Goal: Book appointment/travel/reservation

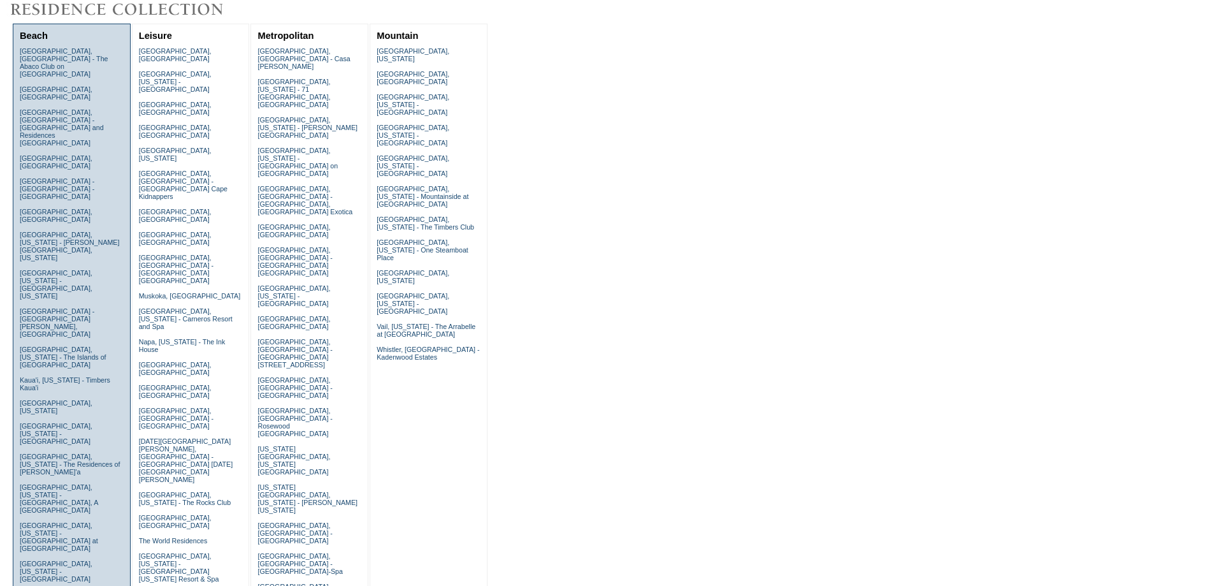
scroll to position [170, 0]
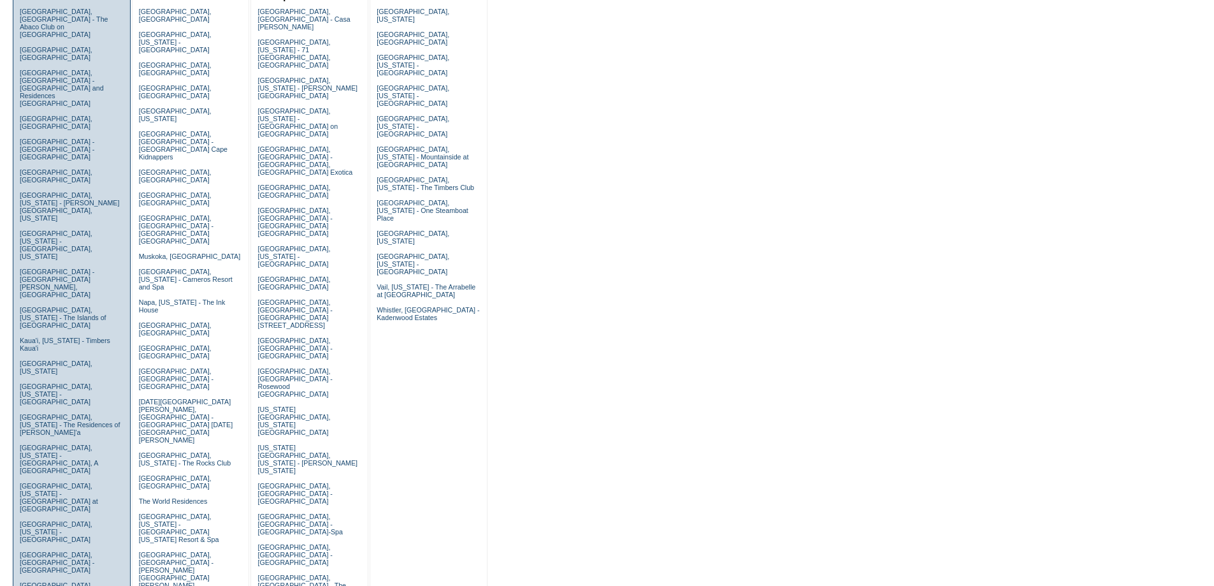
click at [34, 551] on link "[GEOGRAPHIC_DATA], [GEOGRAPHIC_DATA] - [GEOGRAPHIC_DATA]" at bounding box center [57, 562] width 75 height 23
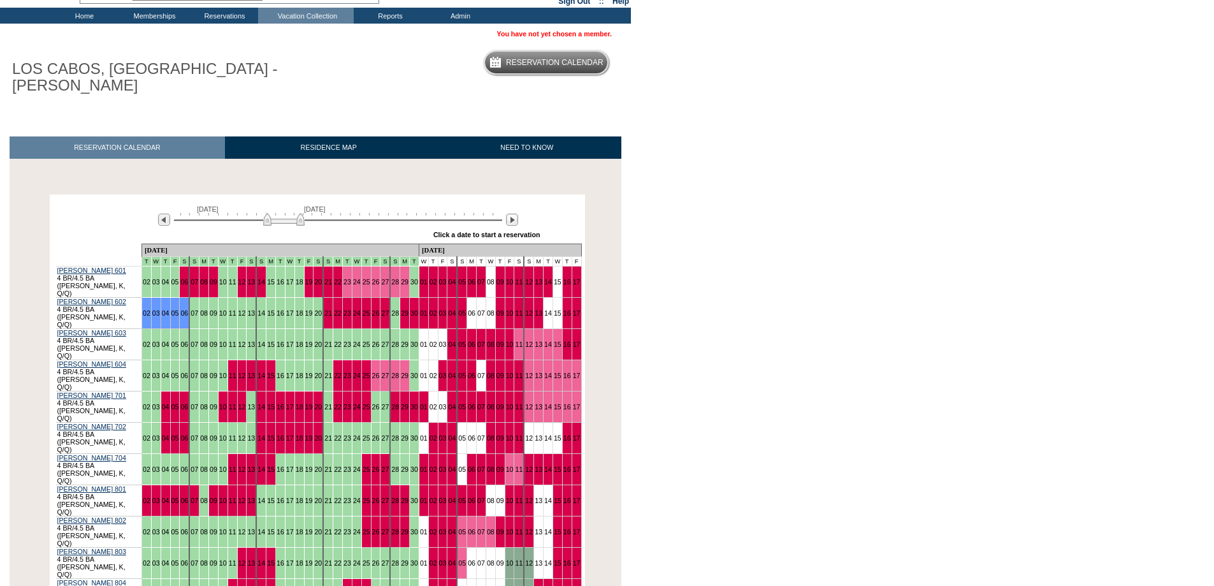
scroll to position [146, 0]
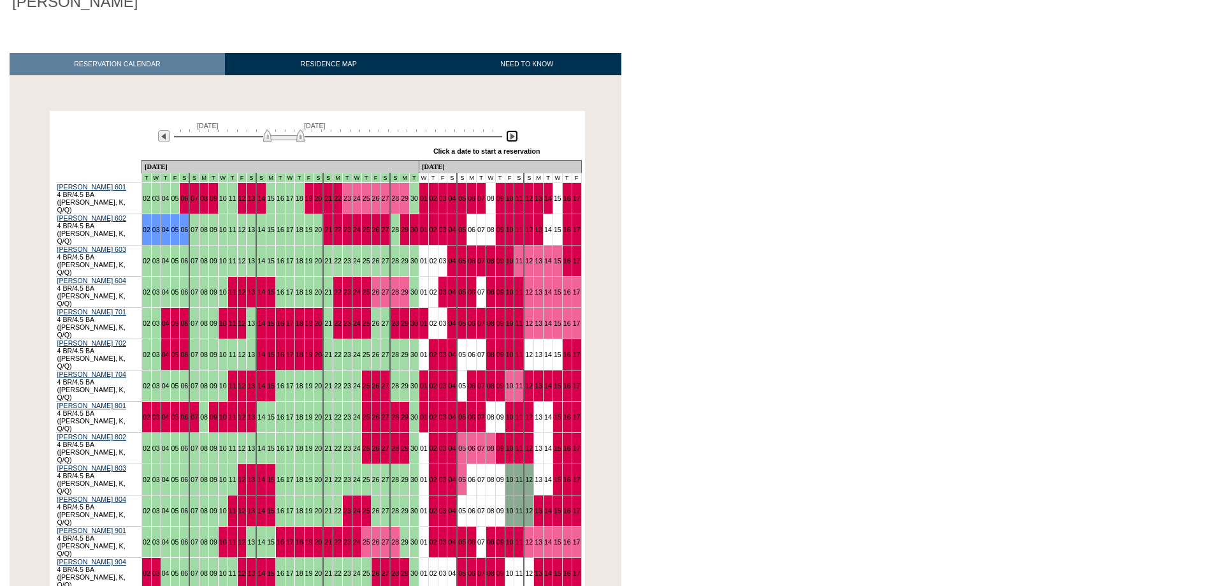
click at [507, 130] on img at bounding box center [512, 136] width 12 height 12
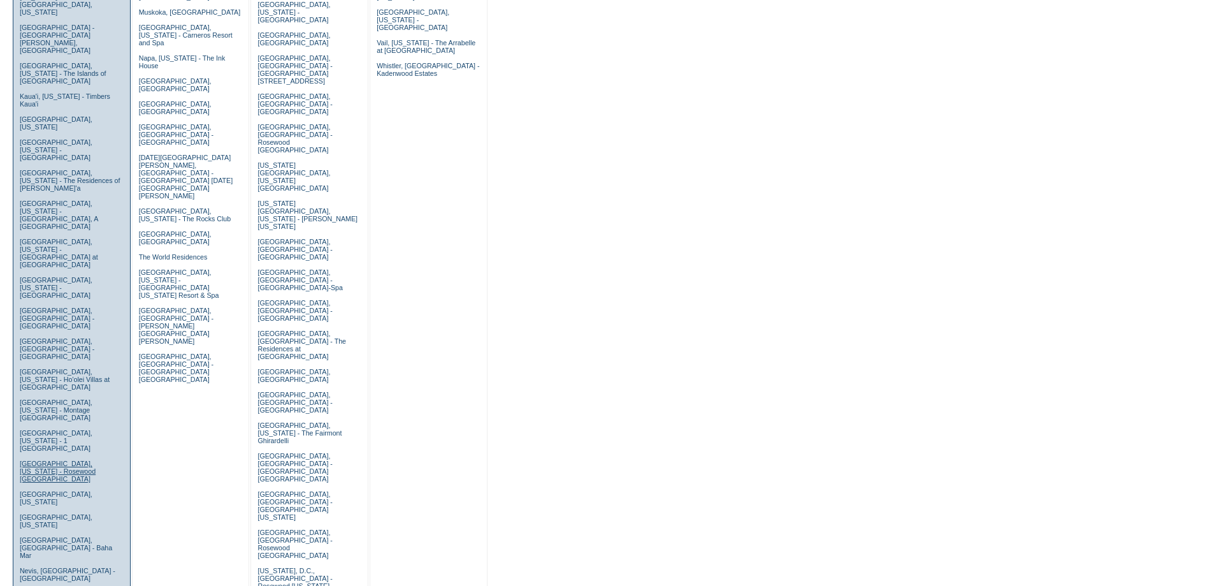
scroll to position [340, 0]
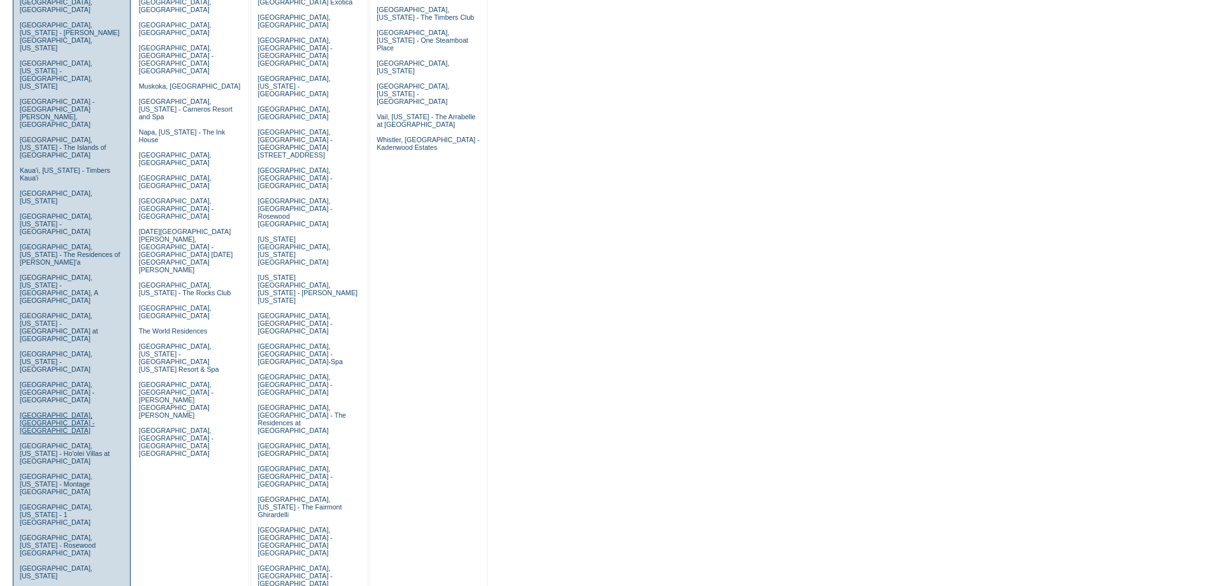
click at [55, 411] on link "[GEOGRAPHIC_DATA], [GEOGRAPHIC_DATA] - [GEOGRAPHIC_DATA]" at bounding box center [57, 422] width 75 height 23
